Goal: Answer question/provide support

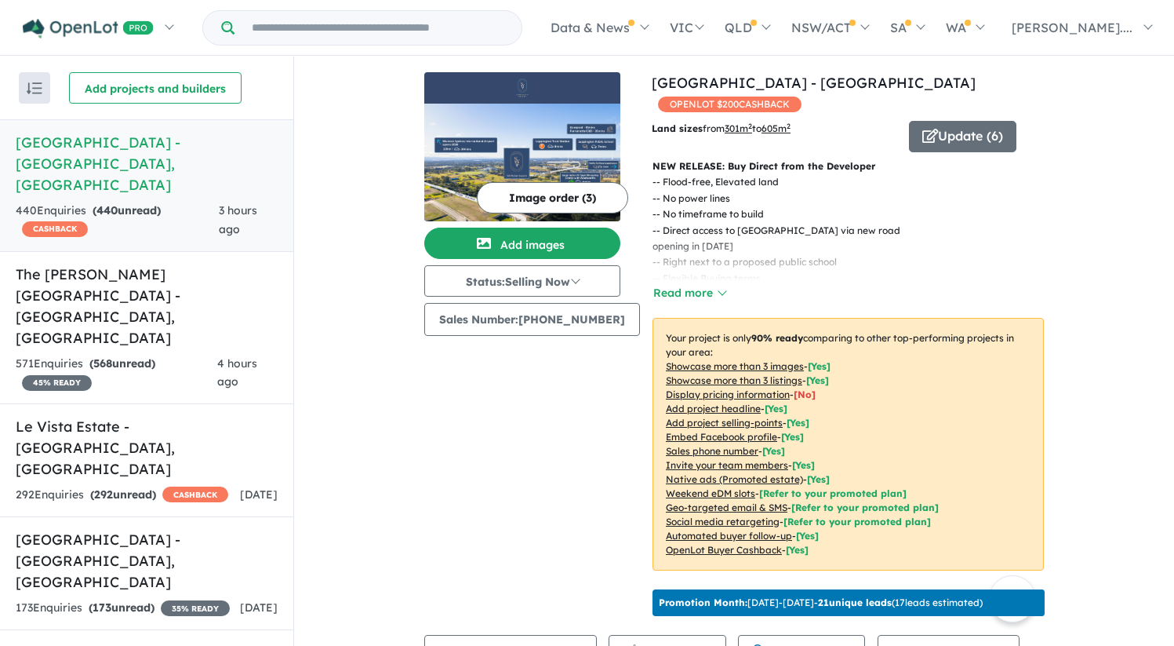
scroll to position [646, 0]
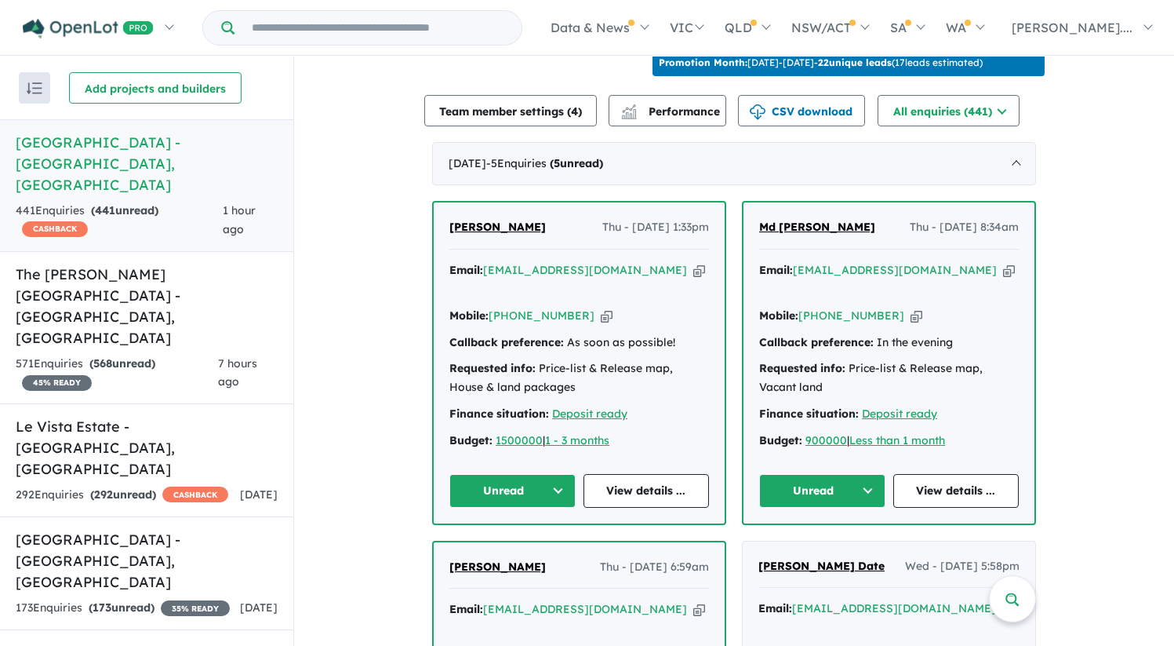
scroll to position [592, 0]
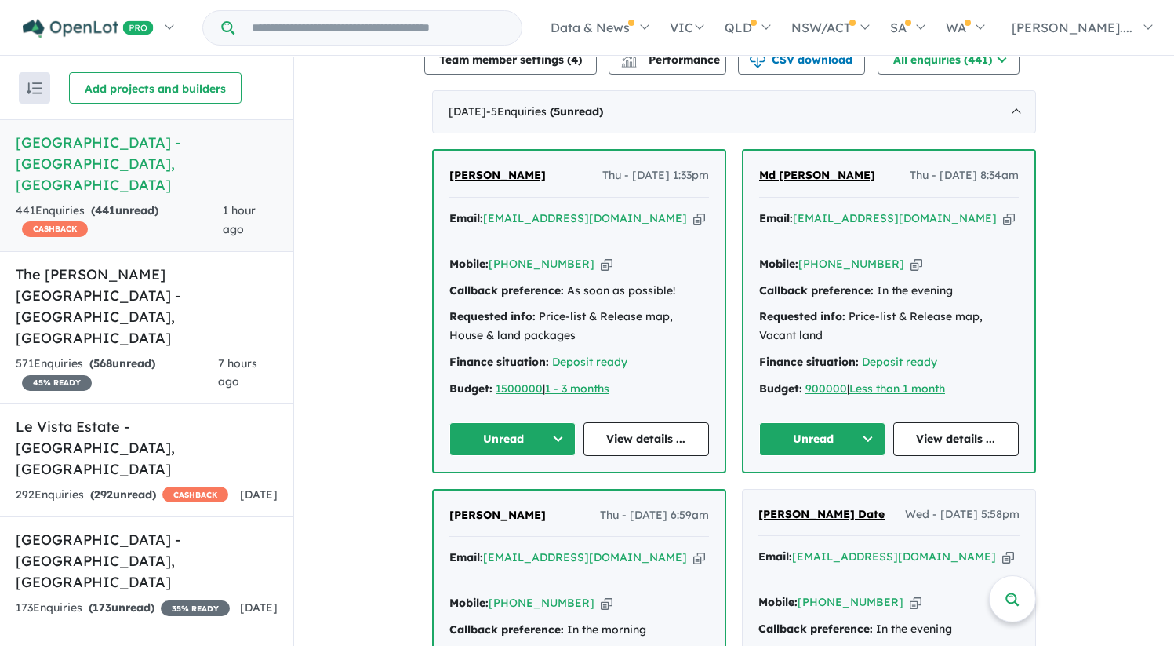
click at [486, 182] on span "[PERSON_NAME]" at bounding box center [498, 175] width 96 height 14
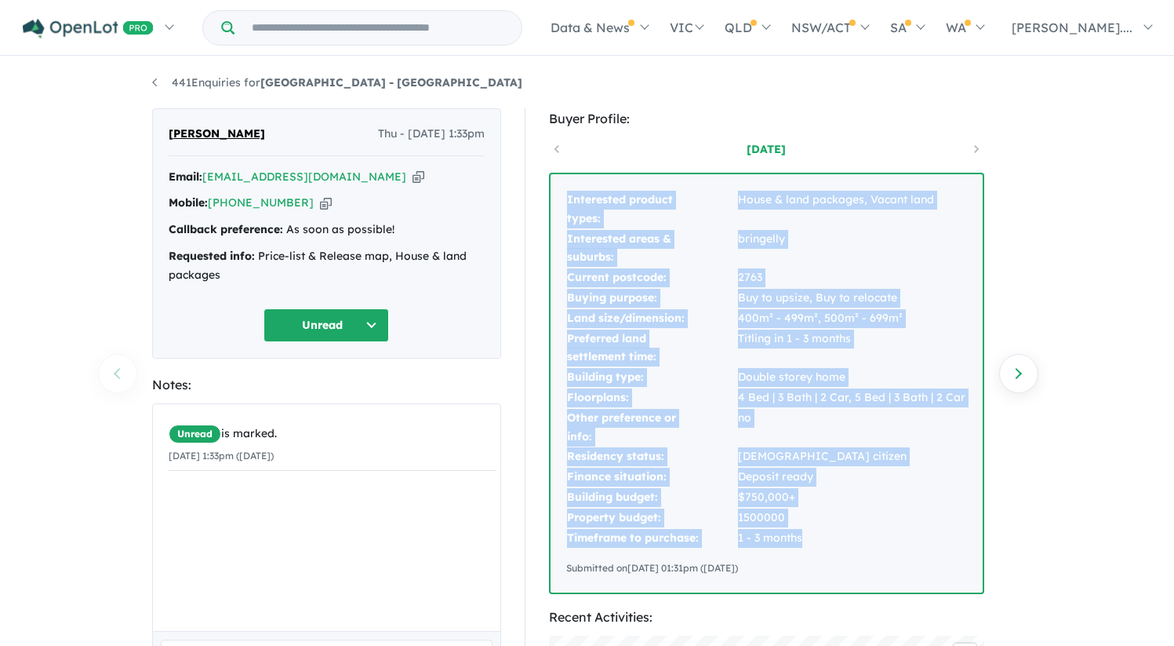
drag, startPoint x: 568, startPoint y: 199, endPoint x: 807, endPoint y: 545, distance: 420.2
click at [807, 545] on tbody "Interested product types: House & land packages, Vacant land Interested areas &…" at bounding box center [766, 369] width 400 height 358
copy tbody "Interested product types: House & land packages, Vacant land Interested areas &…"
